Goal: Task Accomplishment & Management: Use online tool/utility

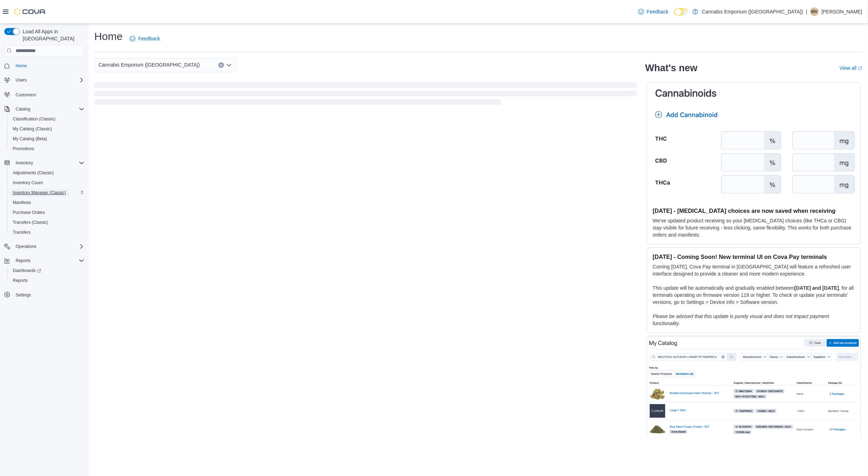
click at [51, 190] on span "Inventory Manager (Classic)" at bounding box center [39, 193] width 53 height 6
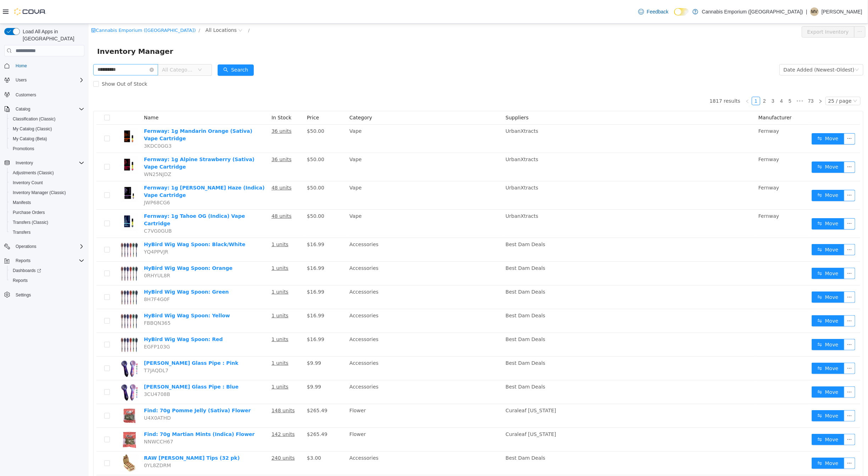
type input "**********"
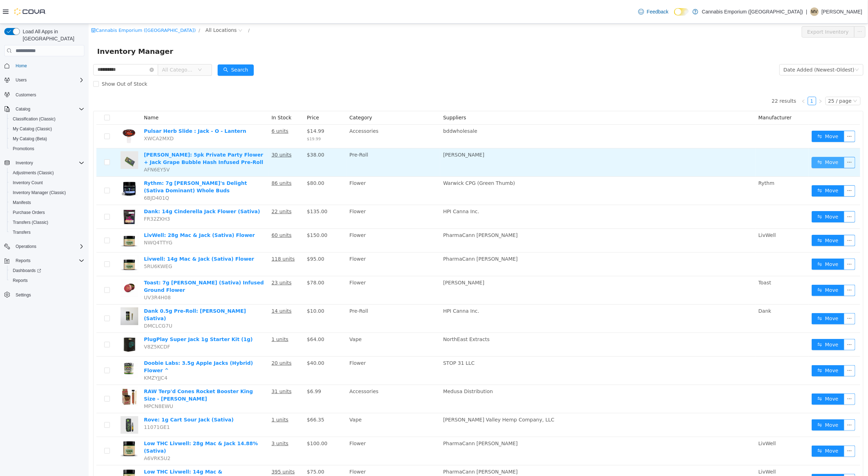
click at [832, 161] on button "Move" at bounding box center [827, 162] width 33 height 11
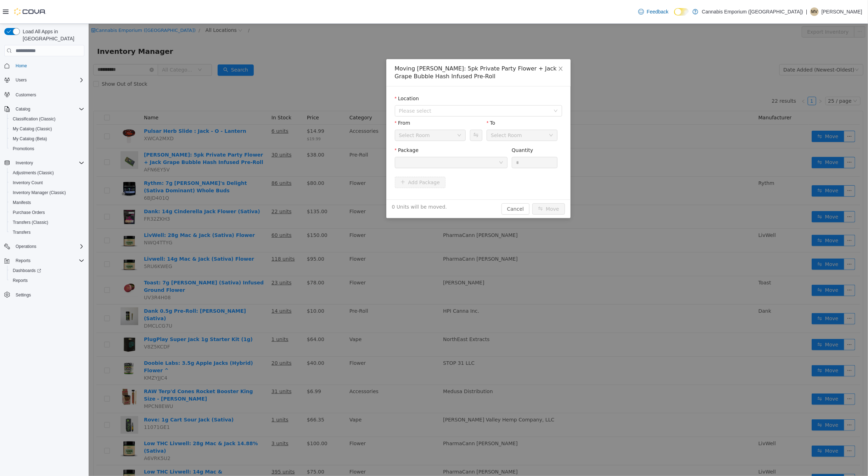
drag, startPoint x: 436, startPoint y: 111, endPoint x: 436, endPoint y: 118, distance: 7.1
click at [436, 111] on span "Please select" at bounding box center [474, 110] width 151 height 7
click at [439, 140] on span "[STREET_ADDRESS]" at bounding box center [486, 137] width 150 height 10
click at [441, 164] on div at bounding box center [449, 162] width 100 height 11
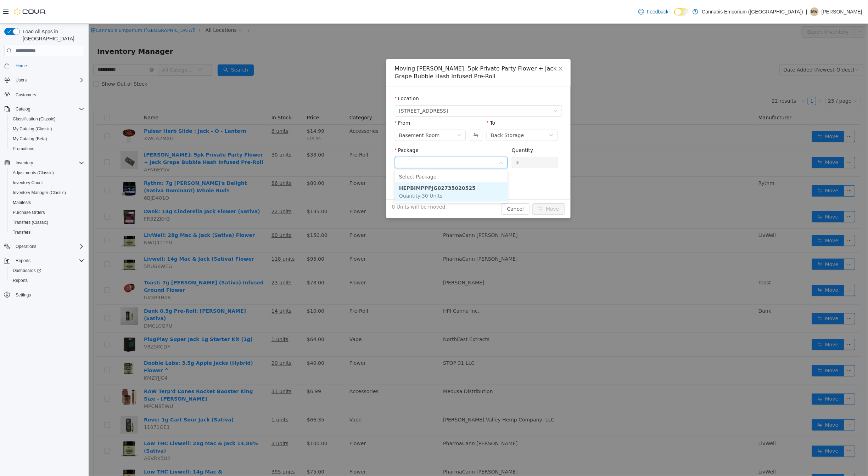
click at [448, 193] on li "HEPBIMPPPJG02735020525 Quantity : 30 Units" at bounding box center [450, 192] width 113 height 19
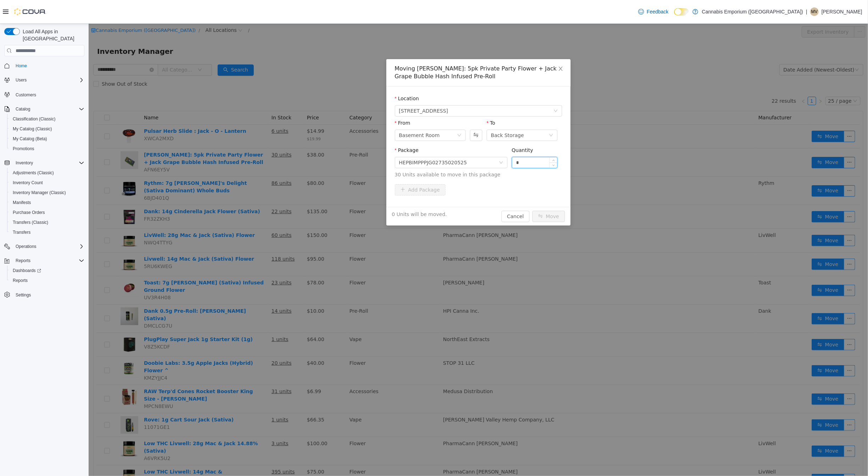
click at [537, 162] on input "*" at bounding box center [534, 162] width 45 height 11
type input "**"
click at [532, 211] on button "Move" at bounding box center [548, 216] width 33 height 11
